Goal: Transaction & Acquisition: Purchase product/service

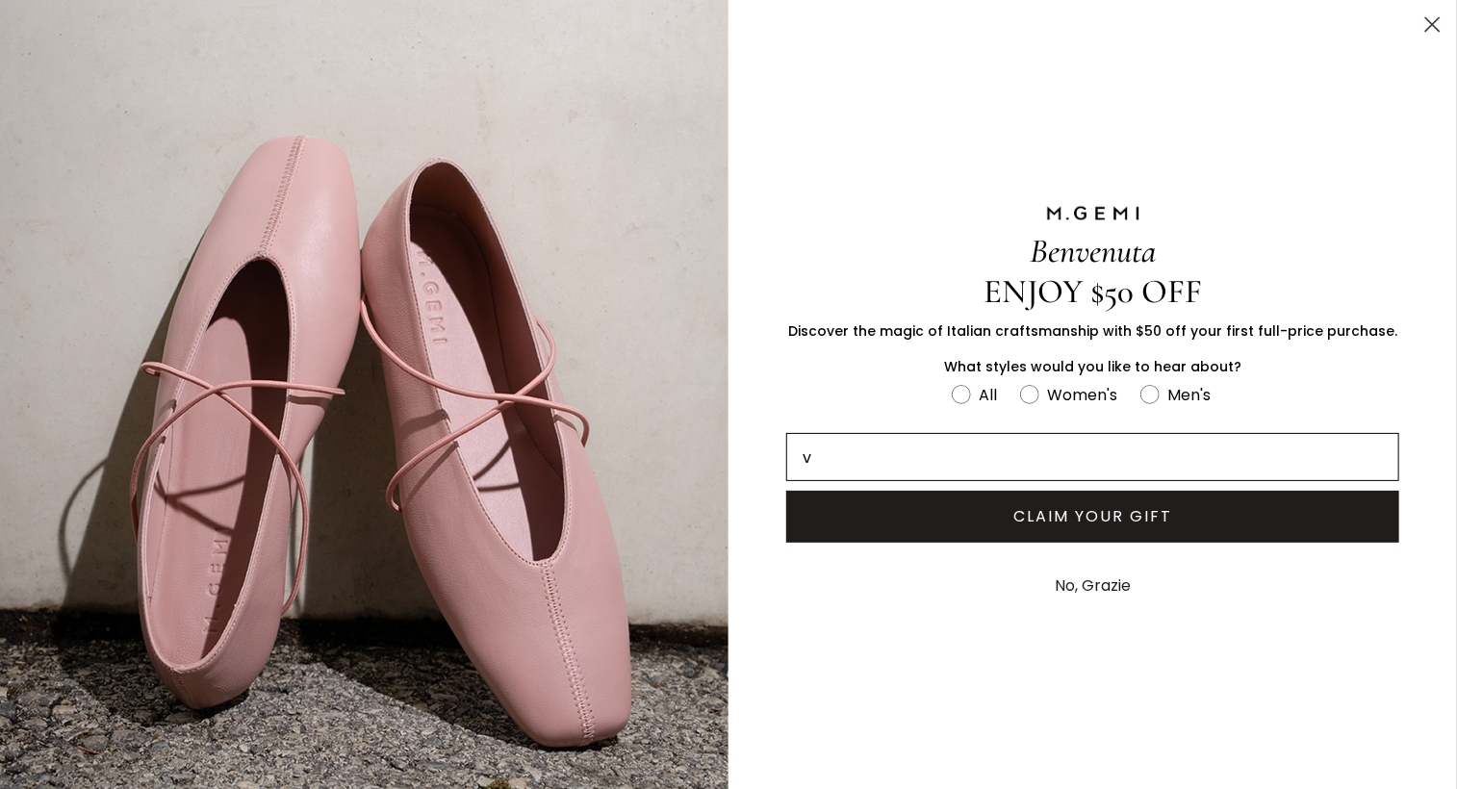
type input "[EMAIL_ADDRESS][DOMAIN_NAME]"
click at [1013, 518] on button "CLAIM YOUR GIFT" at bounding box center [1092, 517] width 613 height 52
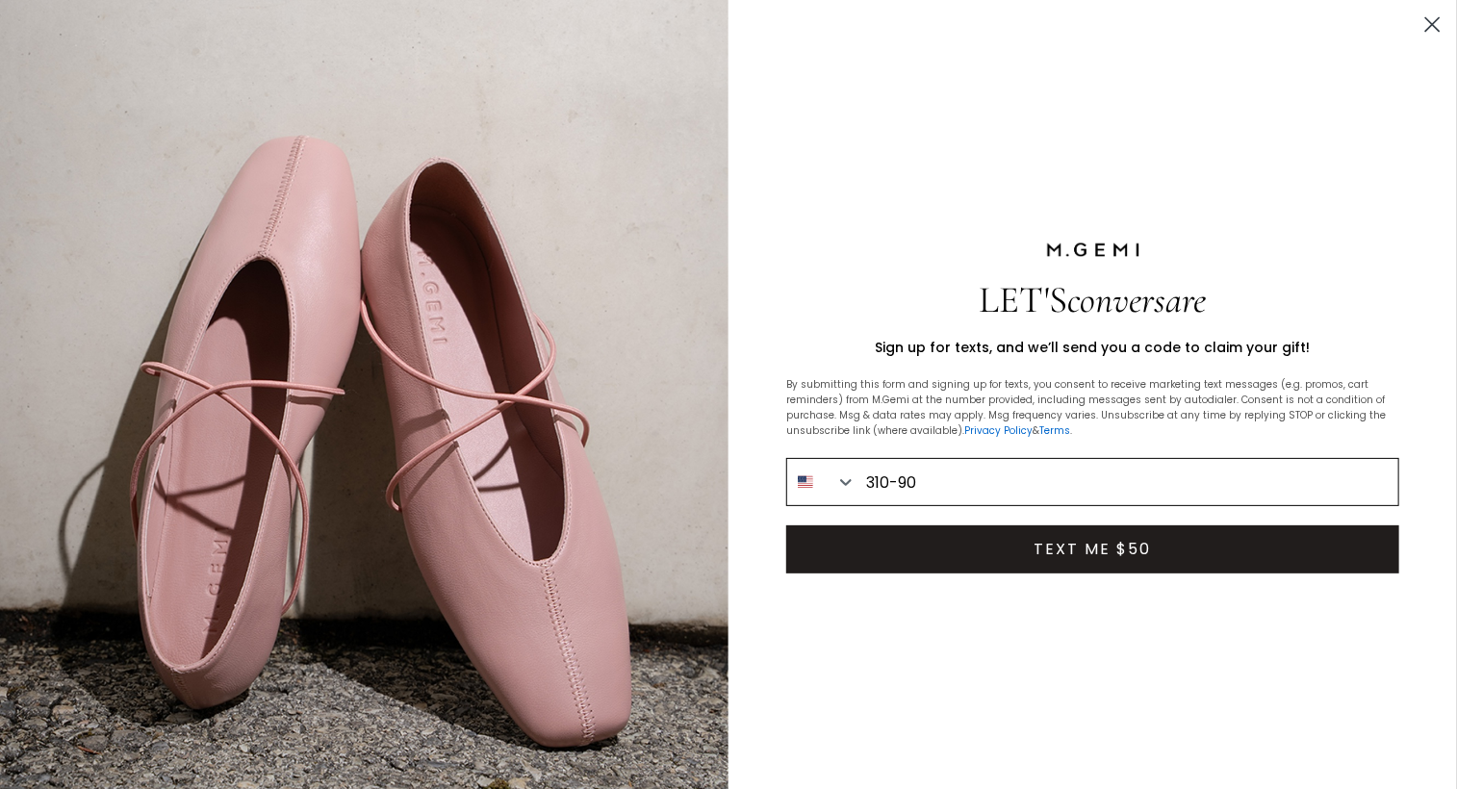
type input "[PHONE_NUMBER]"
click at [1002, 541] on button "TEXT ME $50" at bounding box center [1092, 550] width 613 height 48
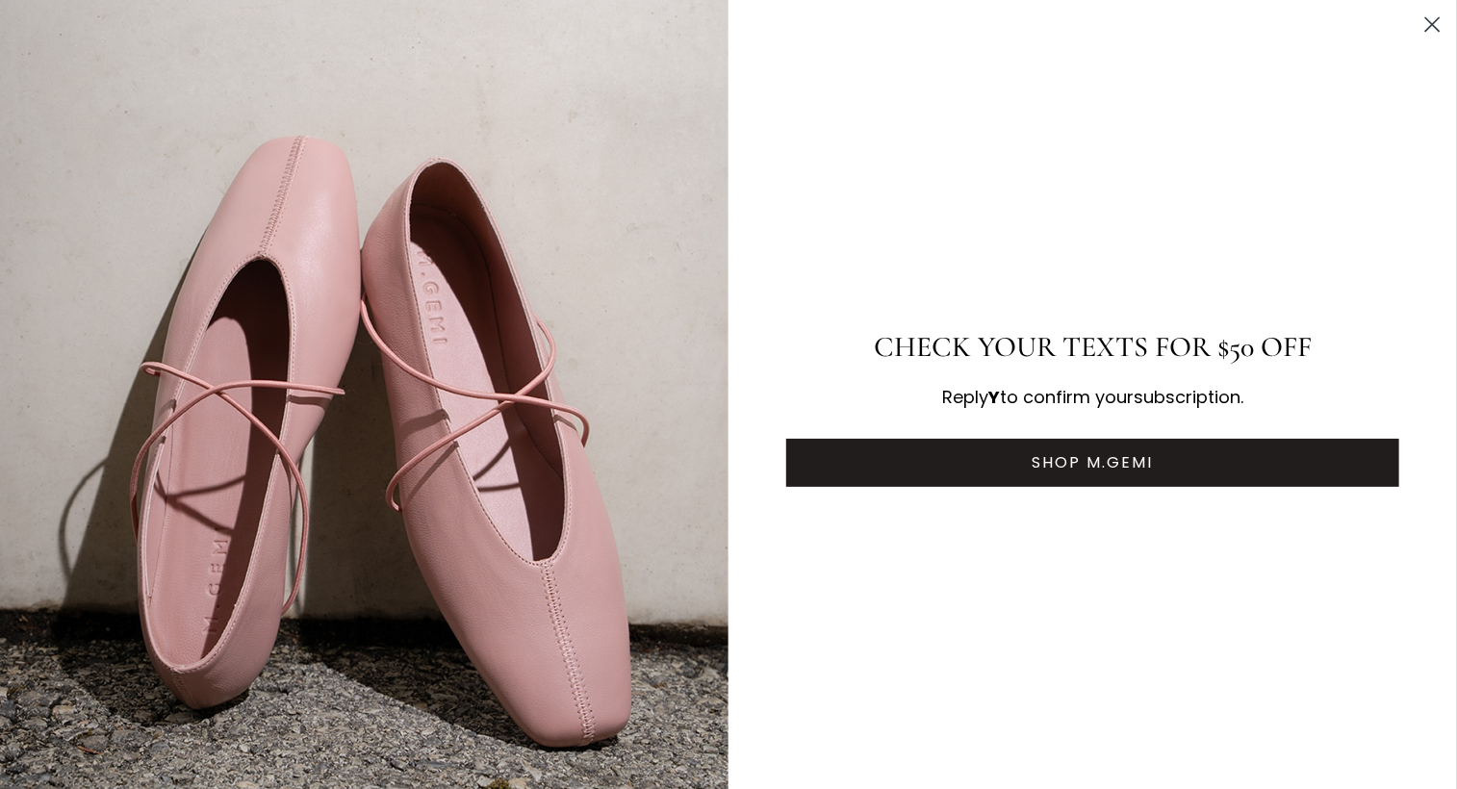
click at [1417, 30] on circle "Close dialog" at bounding box center [1433, 25] width 32 height 32
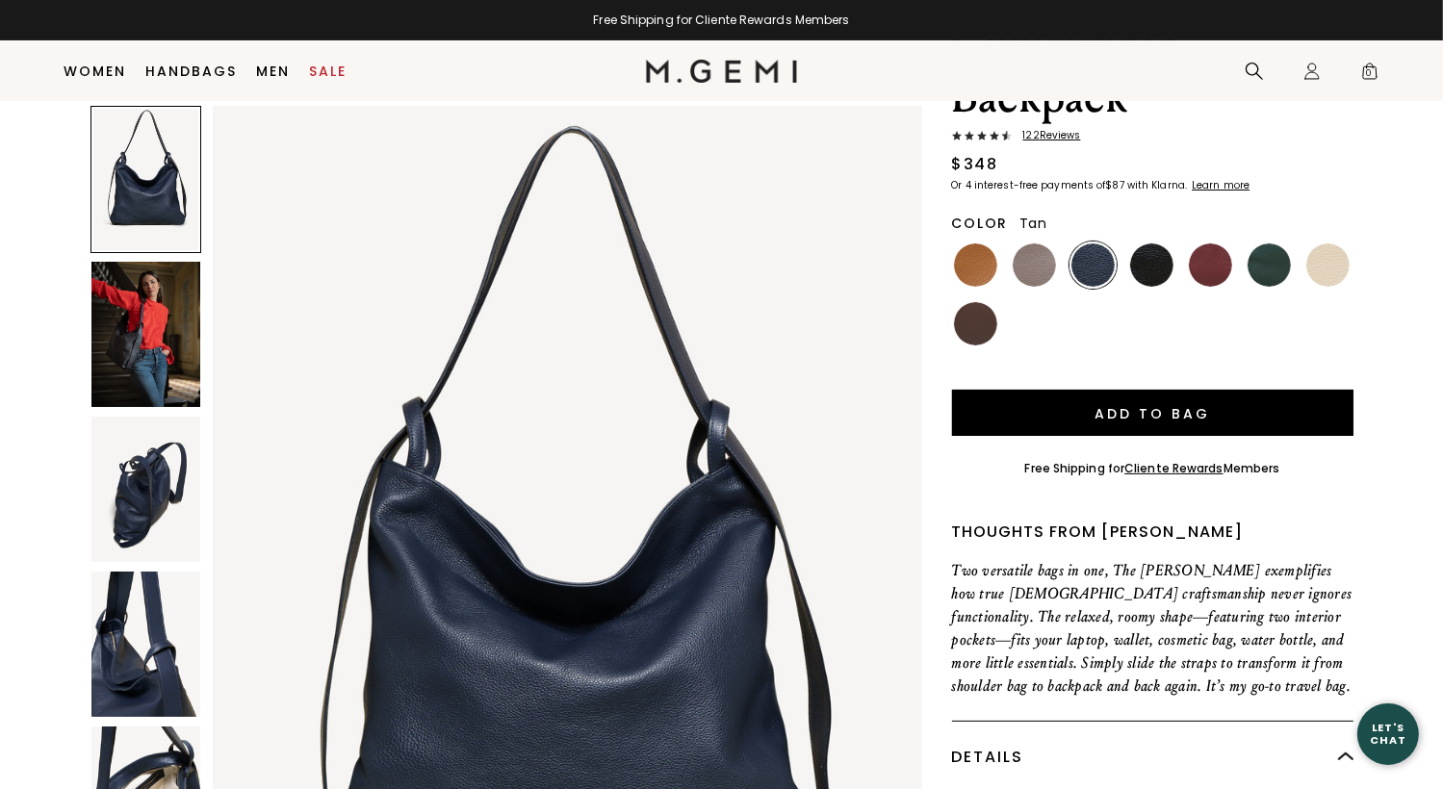
click at [978, 244] on img at bounding box center [975, 265] width 43 height 43
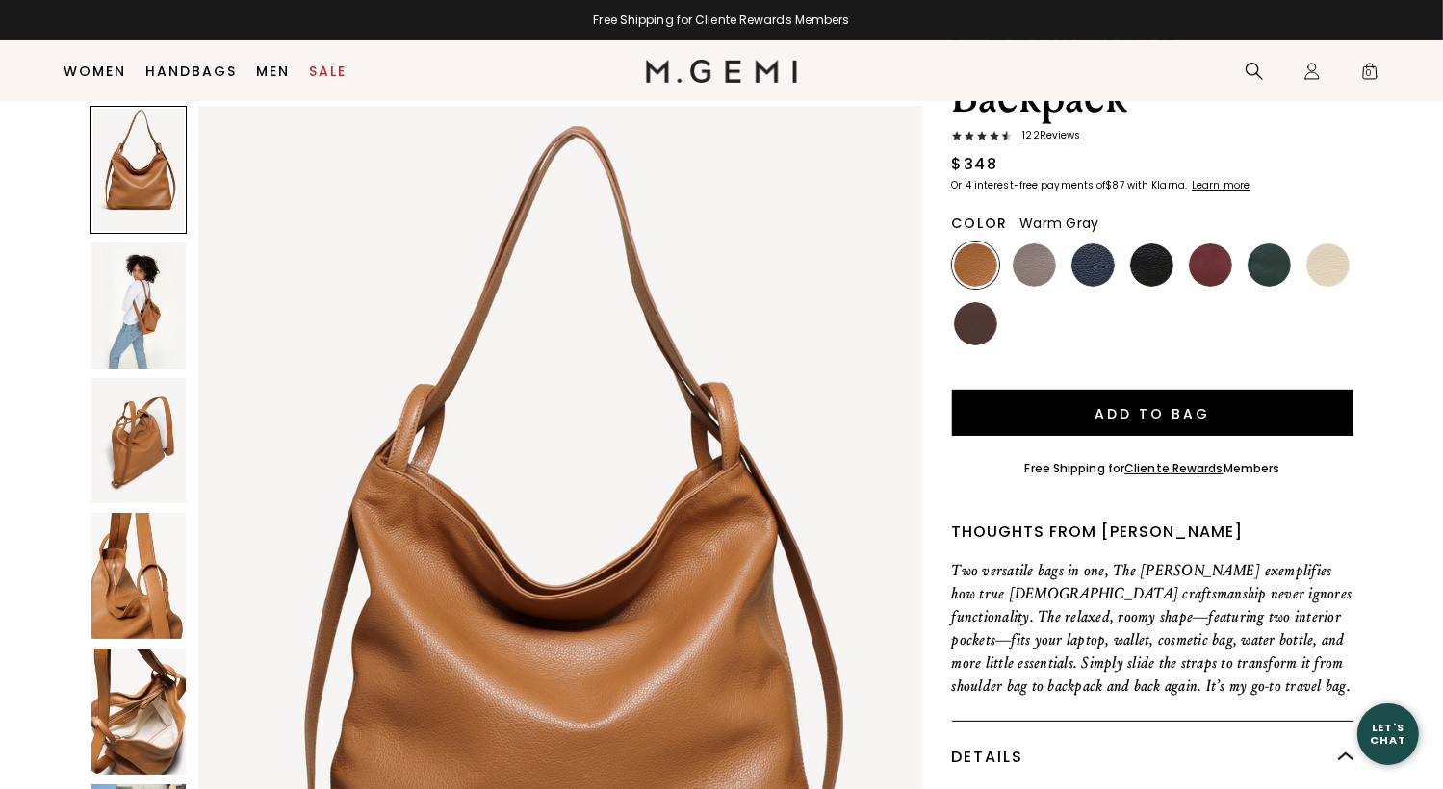
click at [1016, 244] on img at bounding box center [1034, 265] width 43 height 43
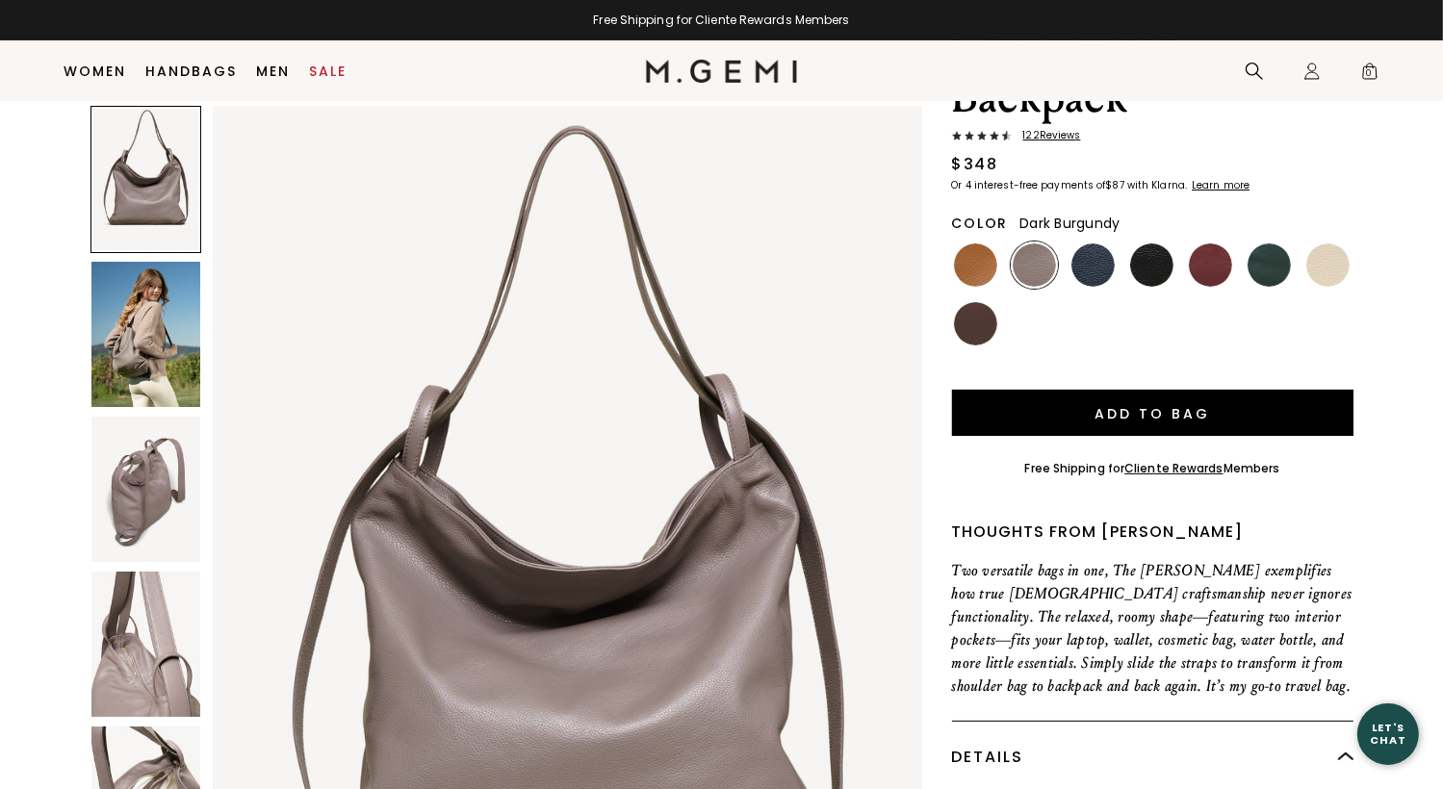
click at [1228, 244] on img at bounding box center [1210, 265] width 43 height 43
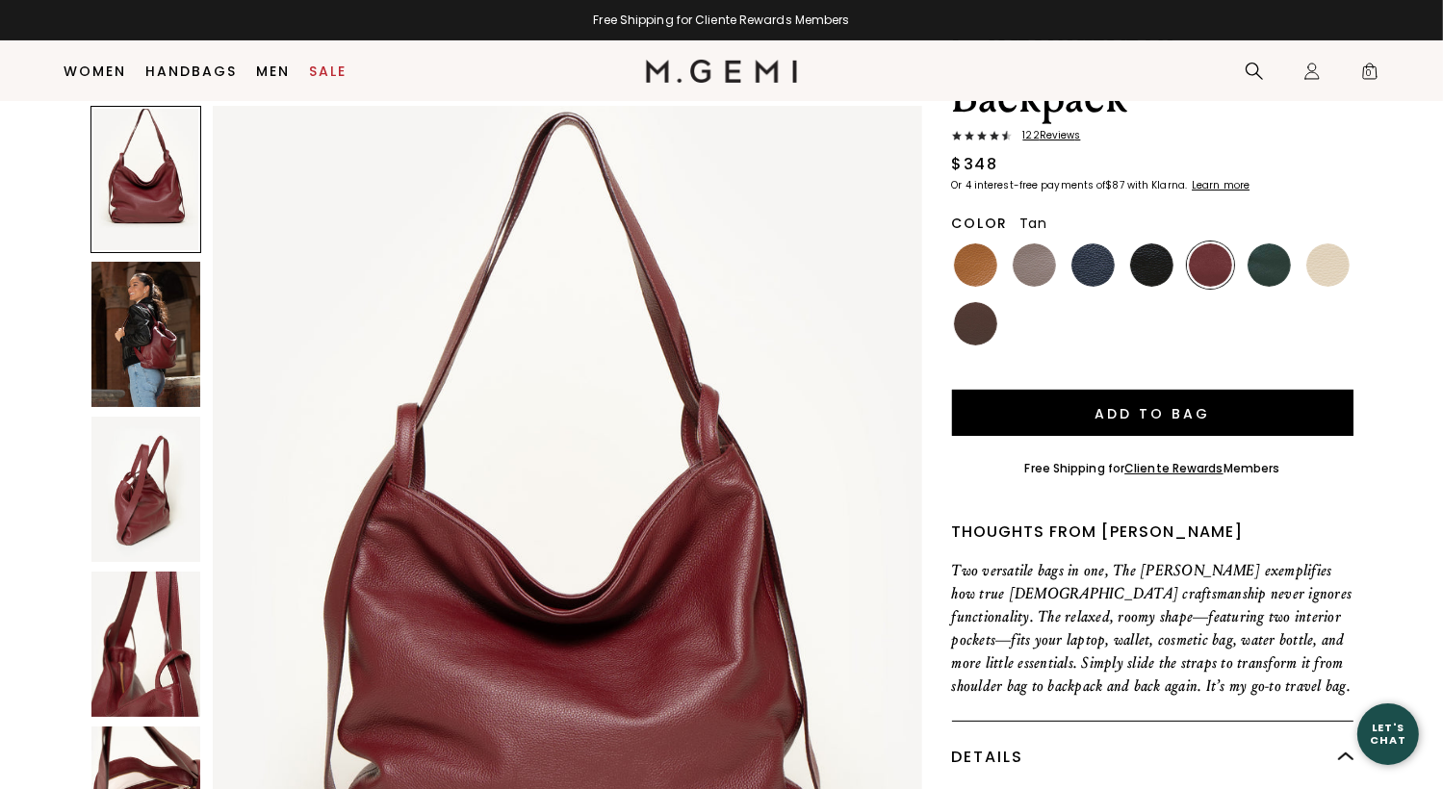
click at [986, 244] on img at bounding box center [975, 265] width 43 height 43
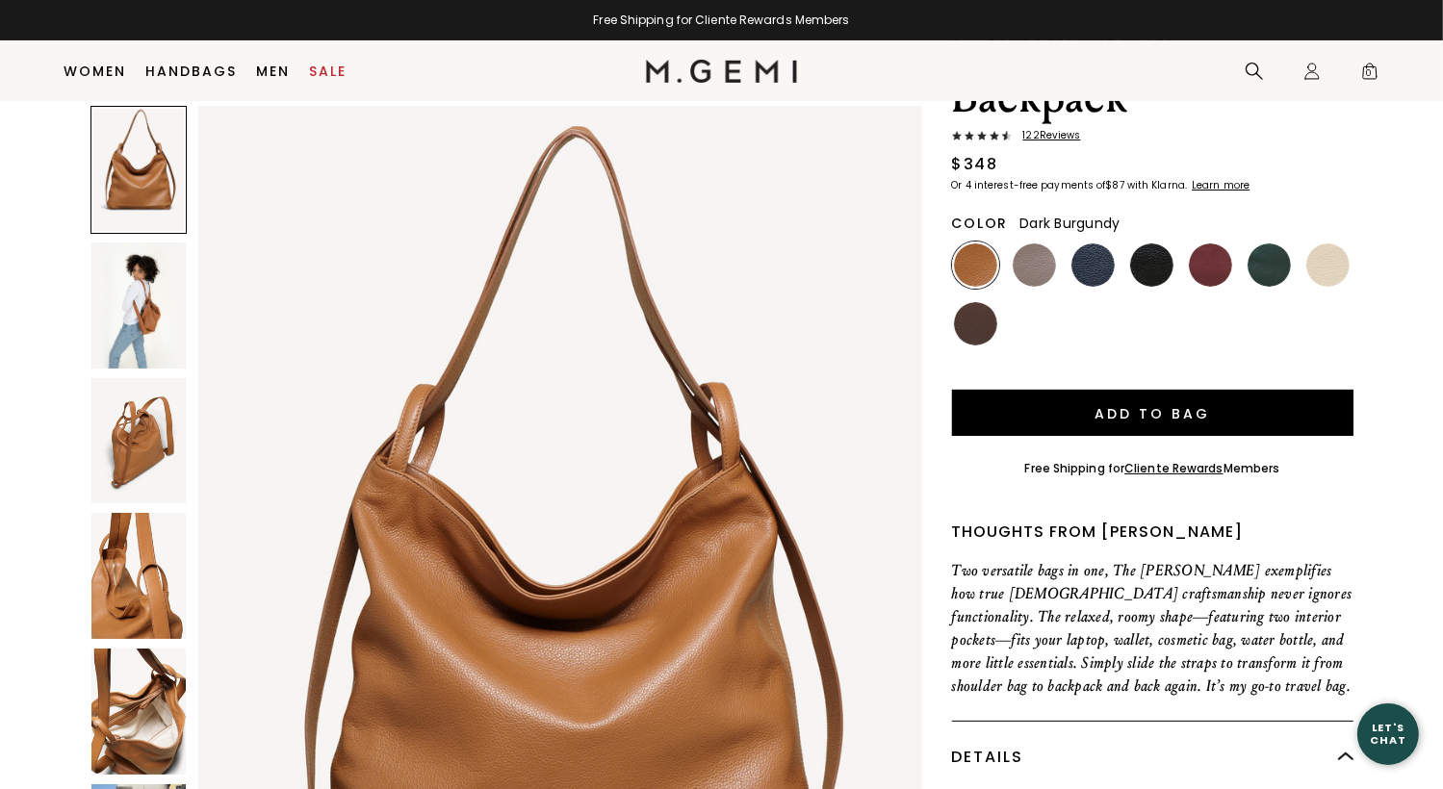
click at [1193, 244] on img at bounding box center [1210, 265] width 43 height 43
